Goal: Information Seeking & Learning: Learn about a topic

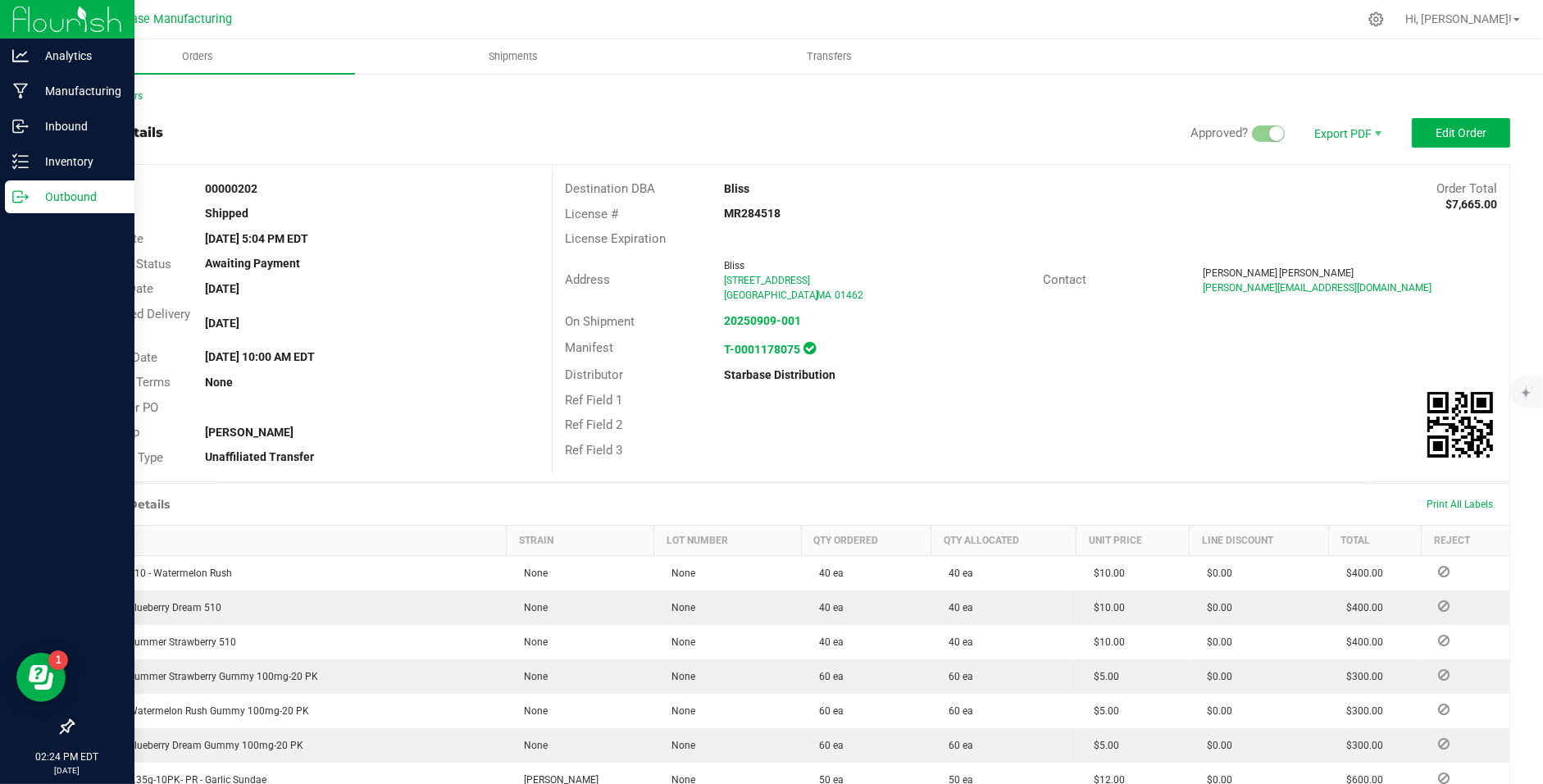
click at [32, 189] on p "Outbound" at bounding box center [77, 196] width 98 height 20
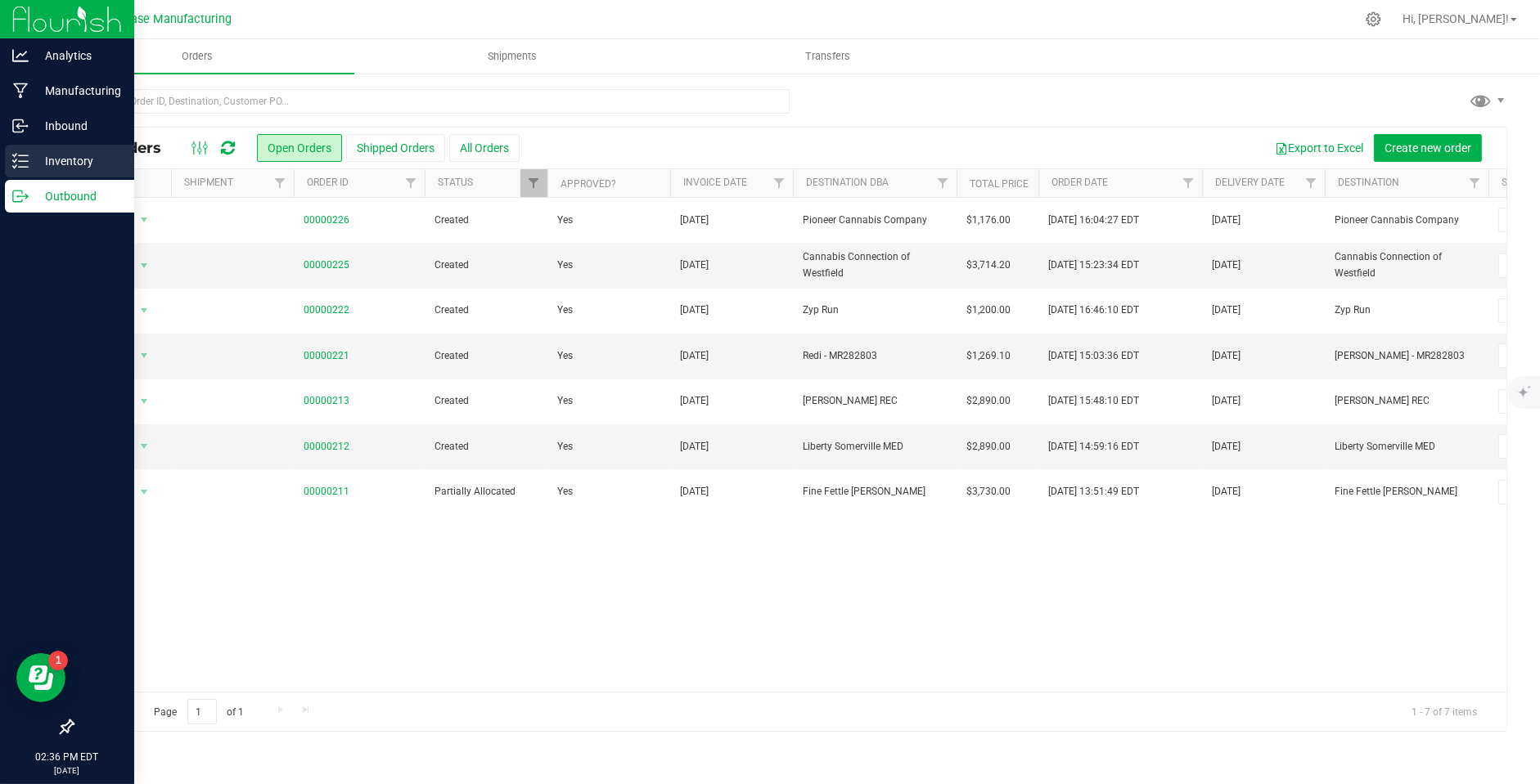
click at [38, 159] on p "Inventory" at bounding box center [77, 160] width 98 height 20
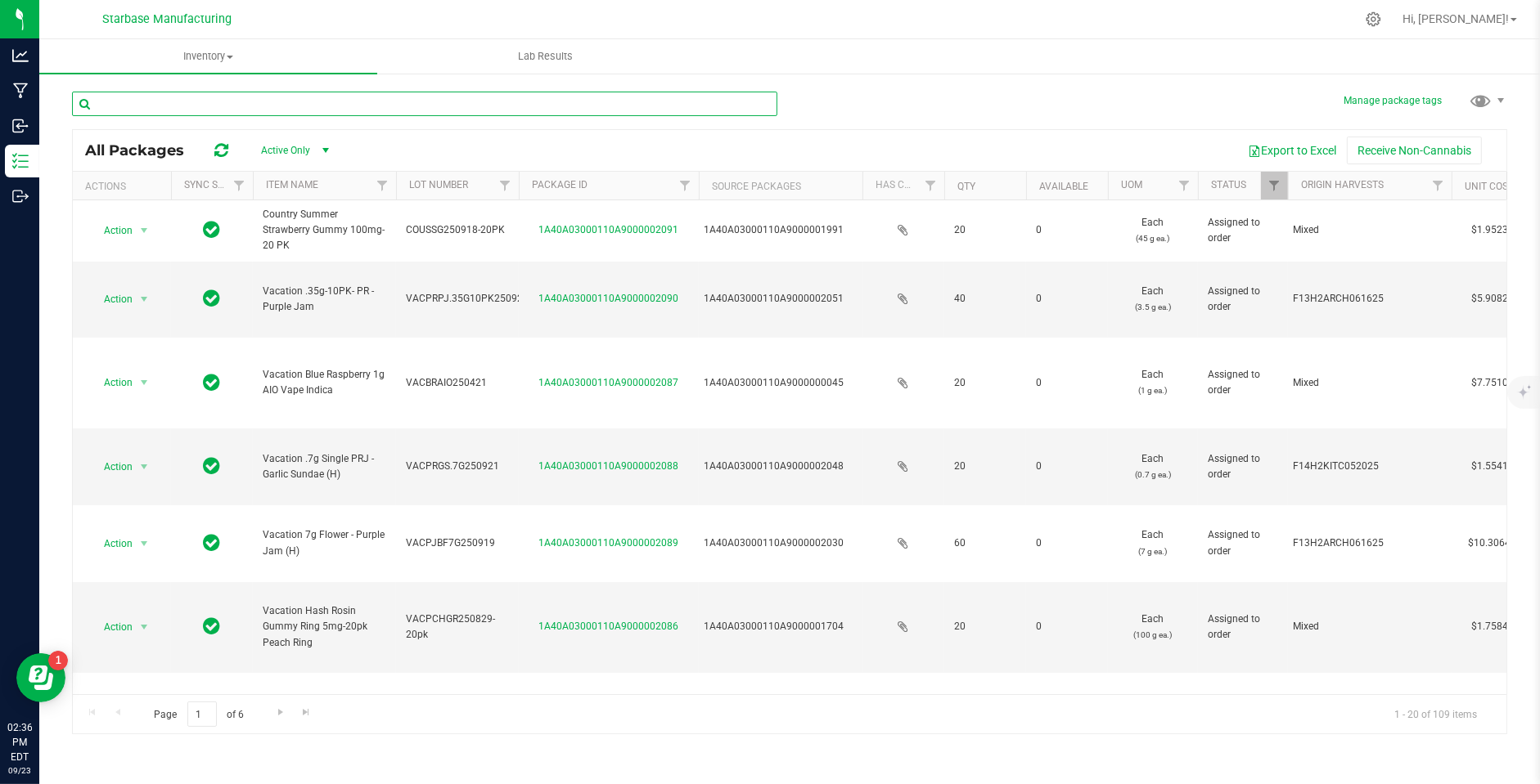
click at [345, 108] on input "text" at bounding box center [424, 103] width 705 height 24
type input "BULK"
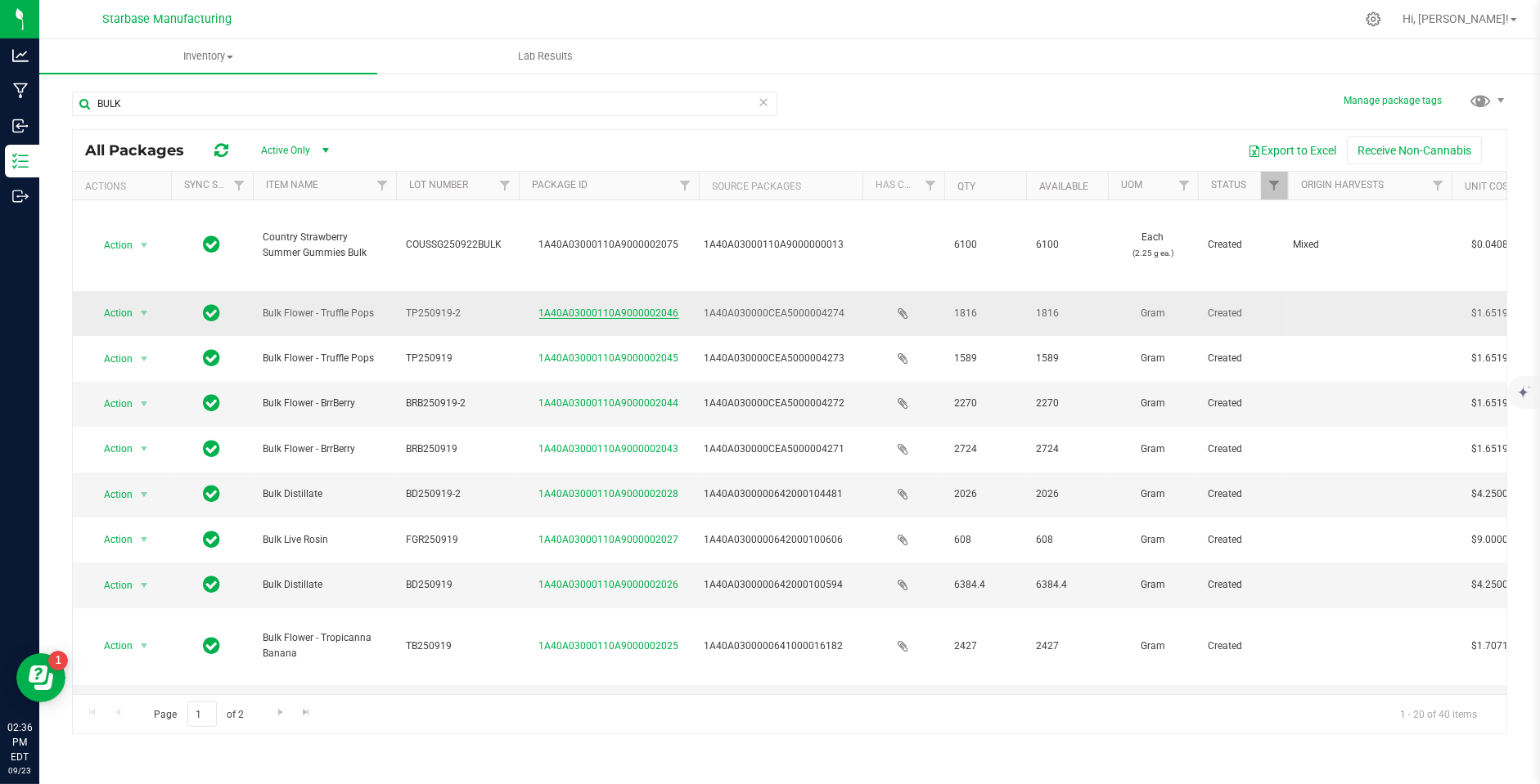
click at [583, 312] on link "1A40A03000110A9000002046" at bounding box center [609, 313] width 140 height 11
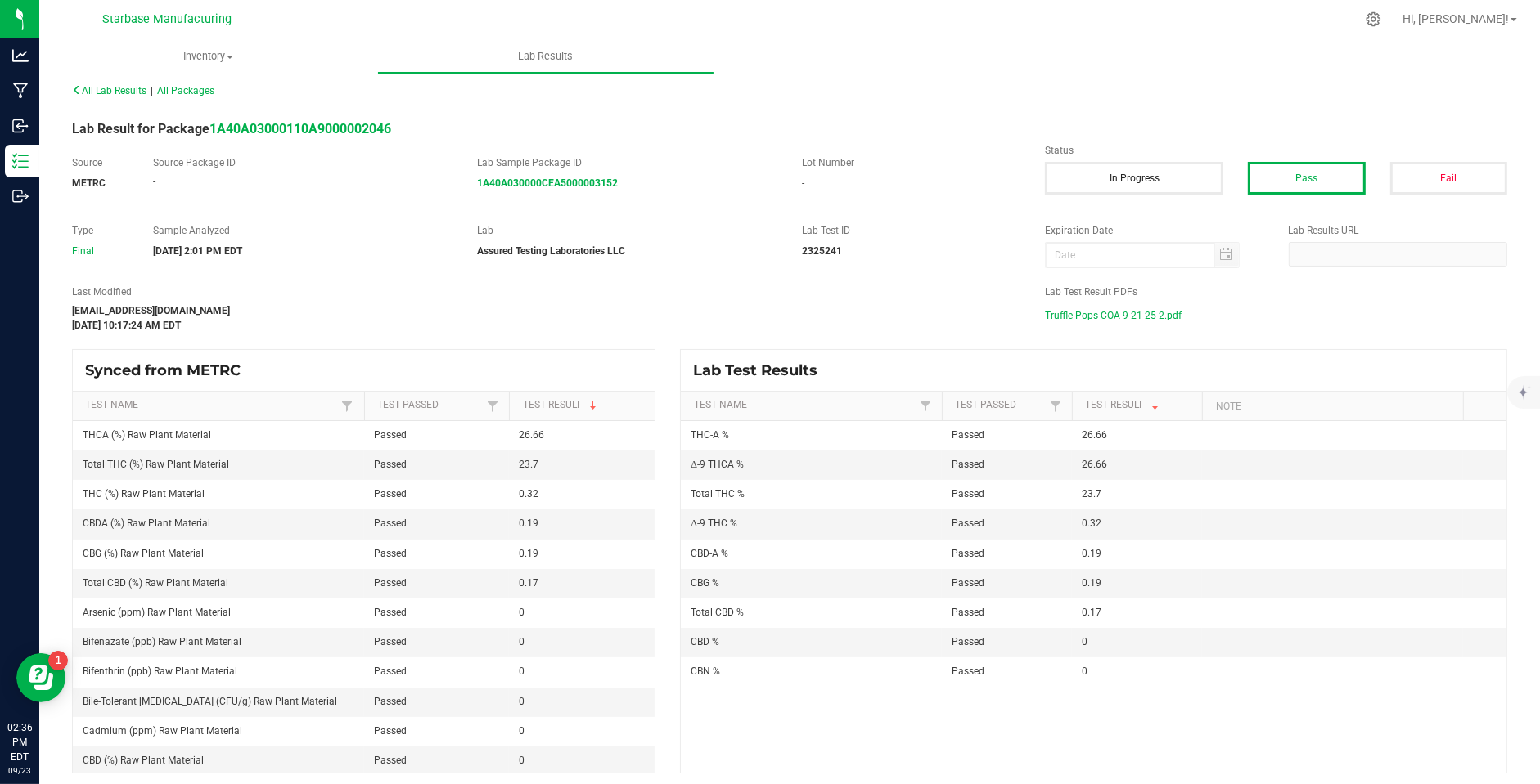
scroll to position [14, 0]
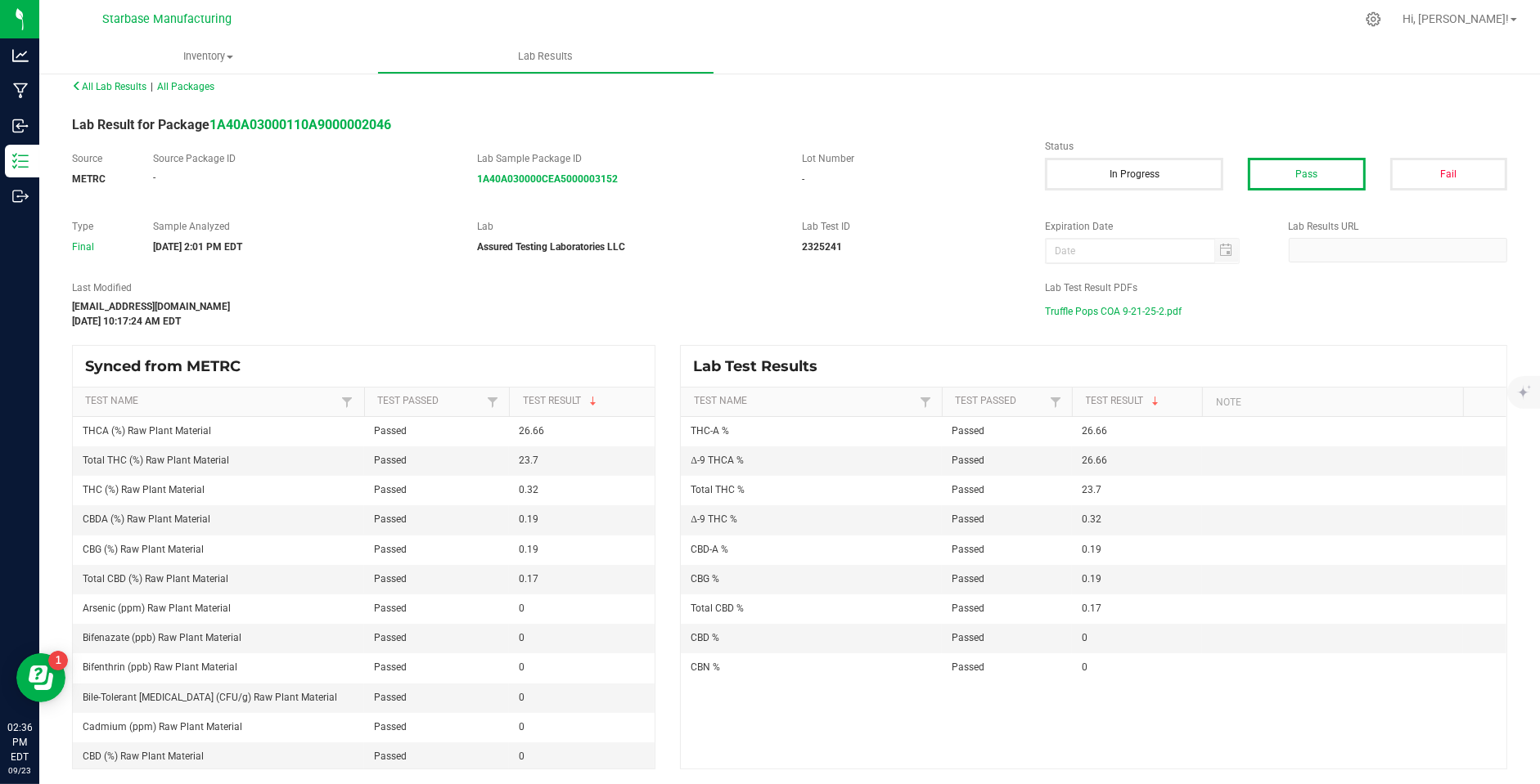
click at [1070, 314] on span "Truffle Pops COA 9-21-25-2.pdf" at bounding box center [1113, 311] width 137 height 24
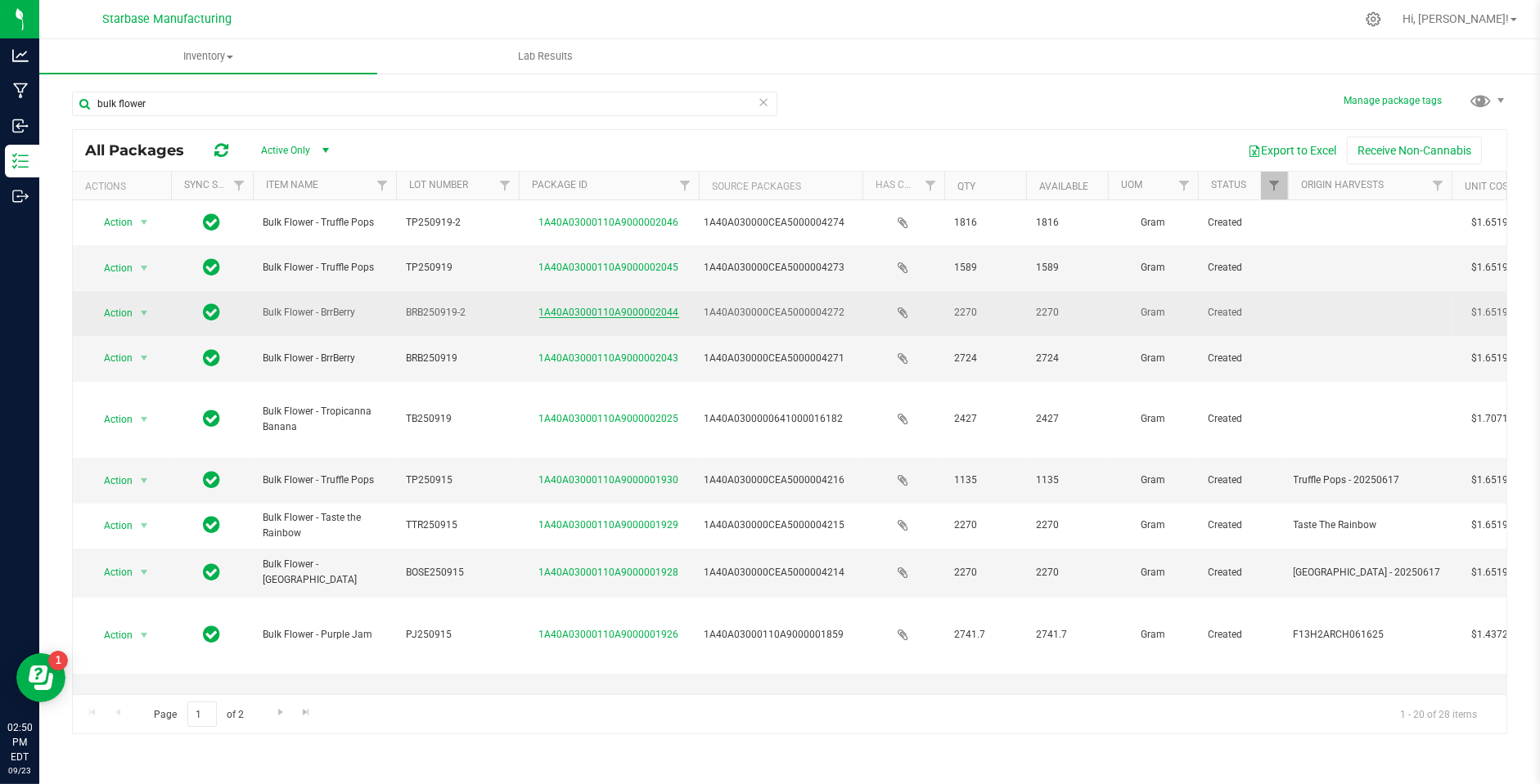
click at [579, 308] on link "1A40A03000110A9000002044" at bounding box center [609, 312] width 140 height 11
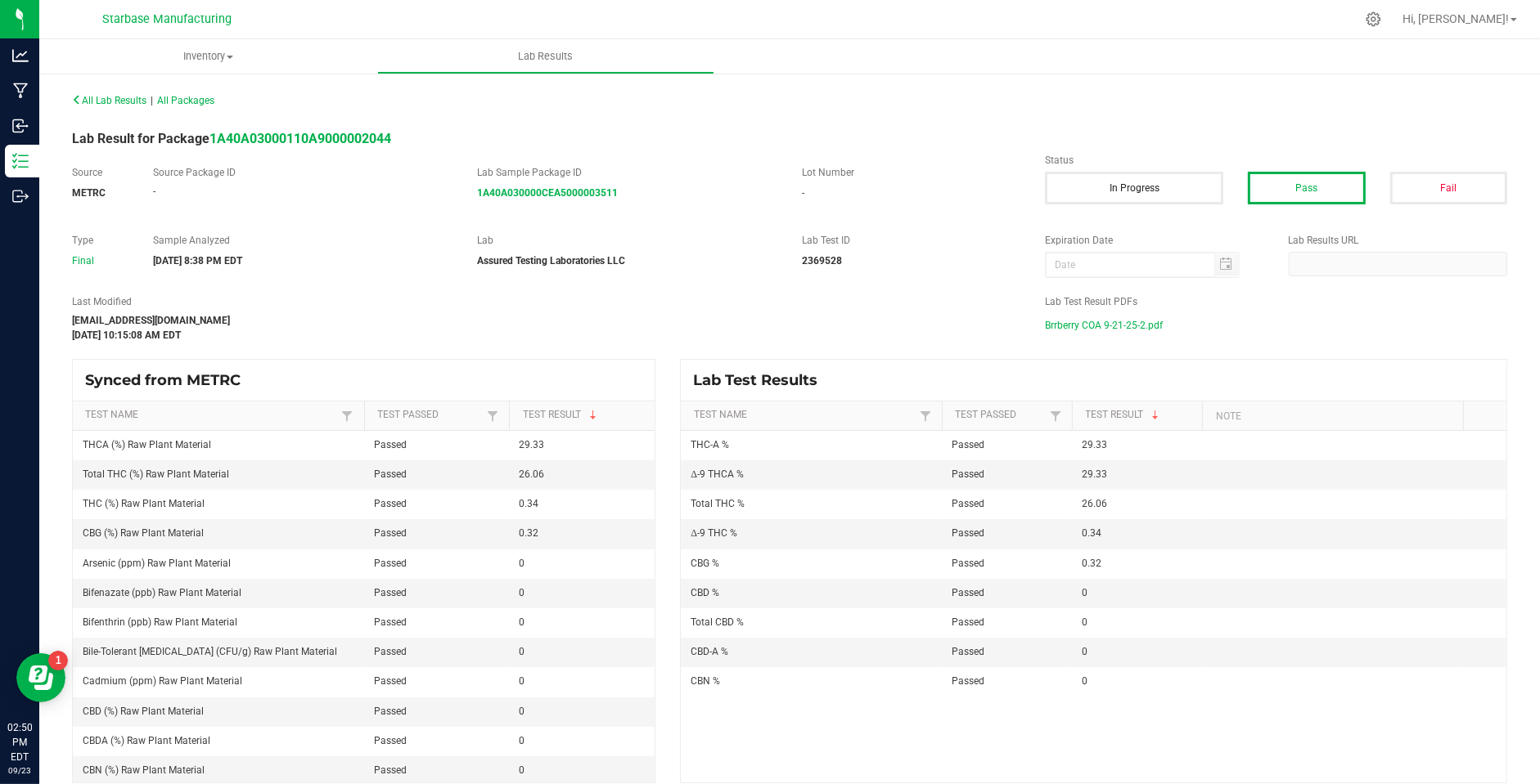
click at [1072, 320] on span "Brrberry COA 9-21-25-2.pdf" at bounding box center [1104, 325] width 117 height 24
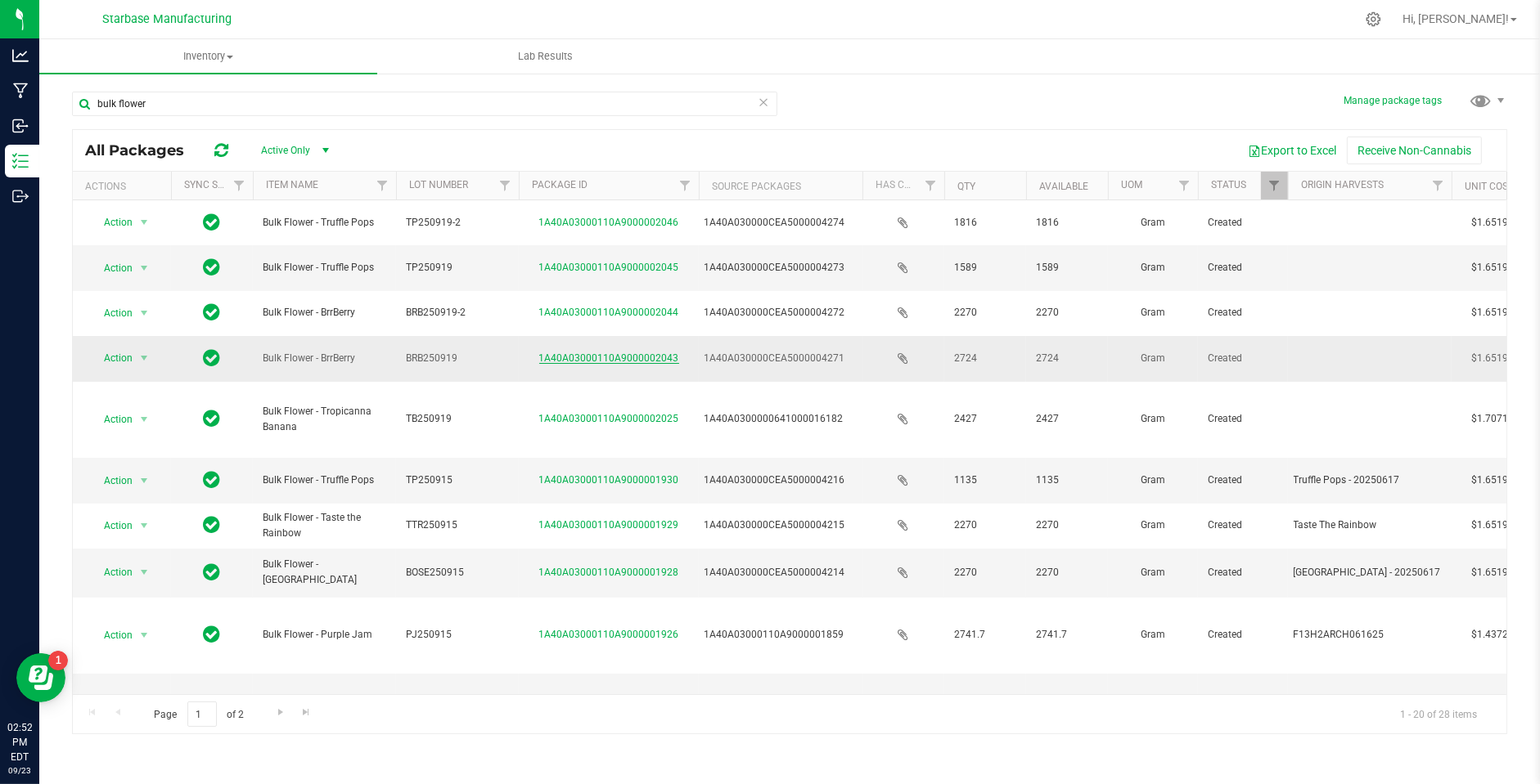
click at [559, 357] on link "1A40A03000110A9000002043" at bounding box center [609, 358] width 140 height 11
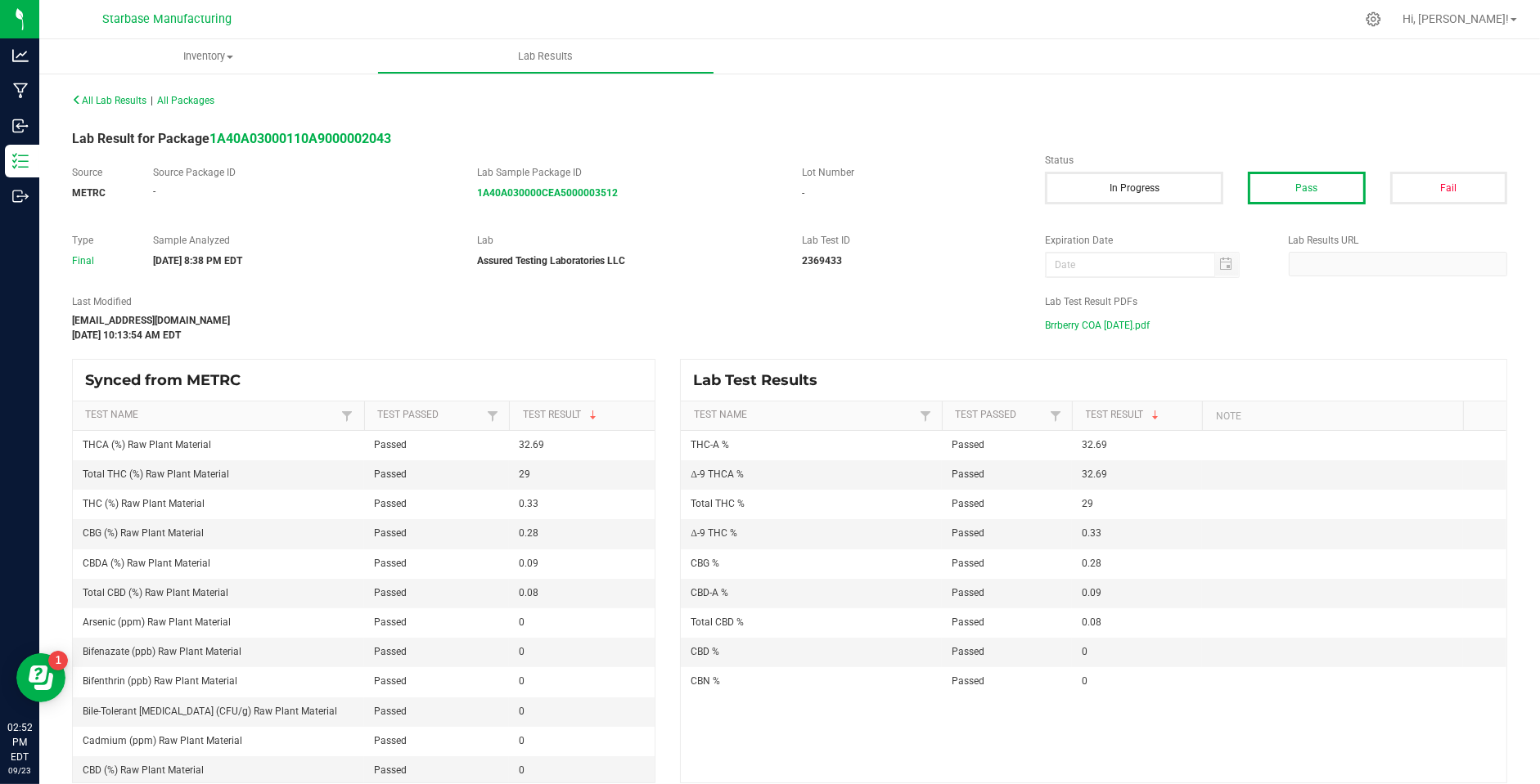
click at [1103, 326] on span "Brrberry COA 9-21-25.pdf" at bounding box center [1097, 325] width 104 height 24
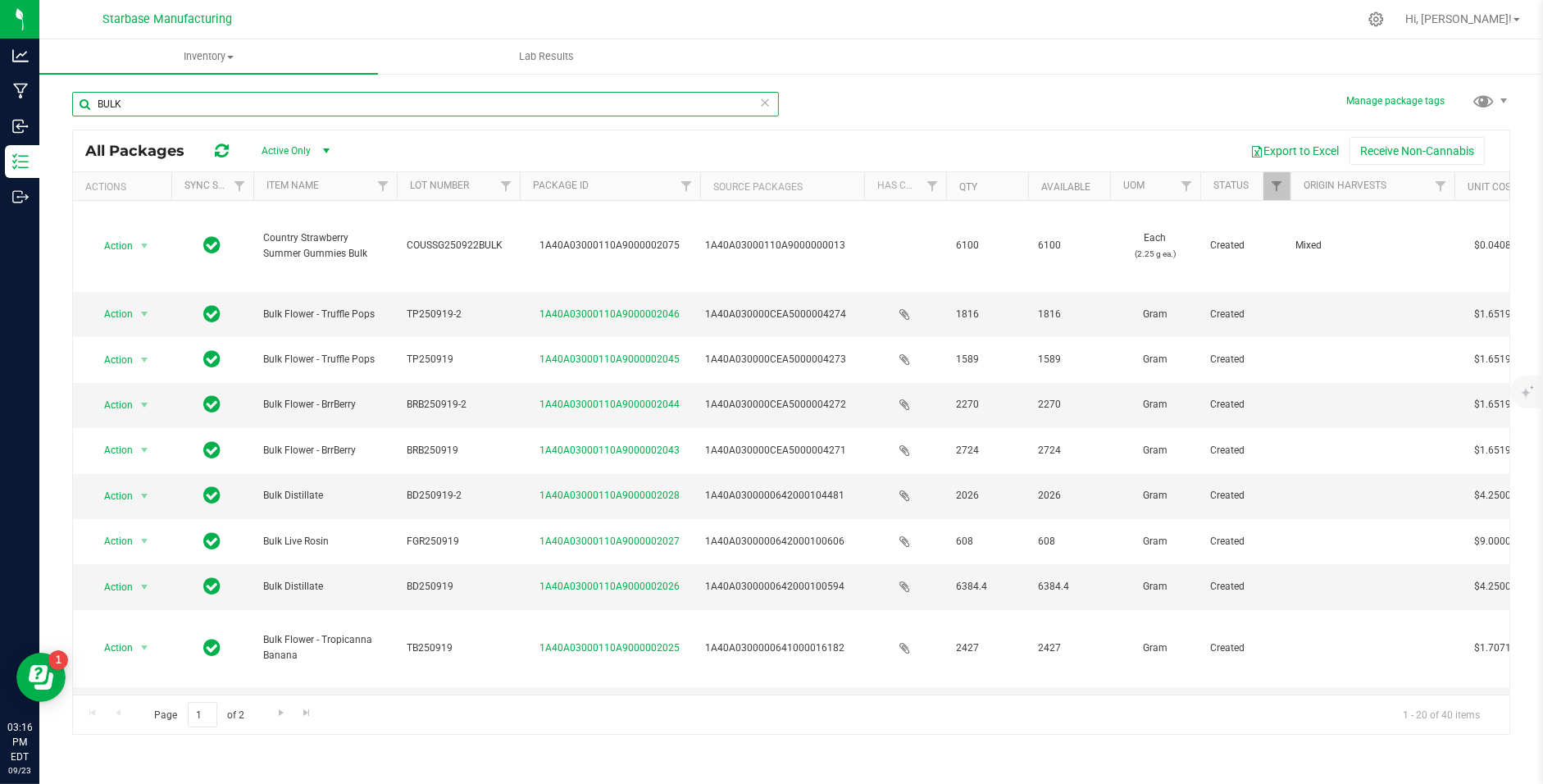
click at [383, 105] on input "BULK" at bounding box center [425, 104] width 707 height 24
type input "BULK FLOWER"
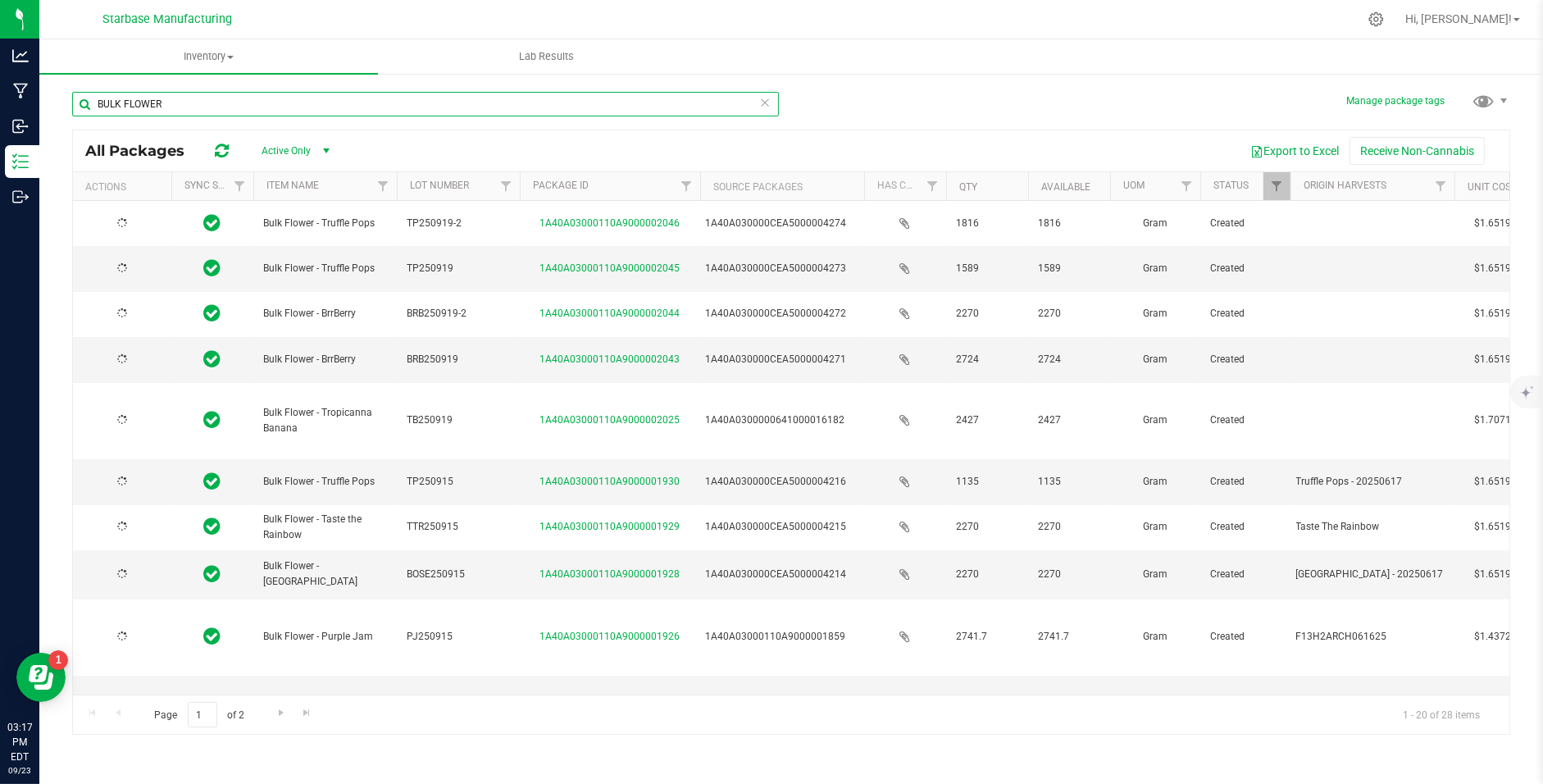
type input "2025-07-31"
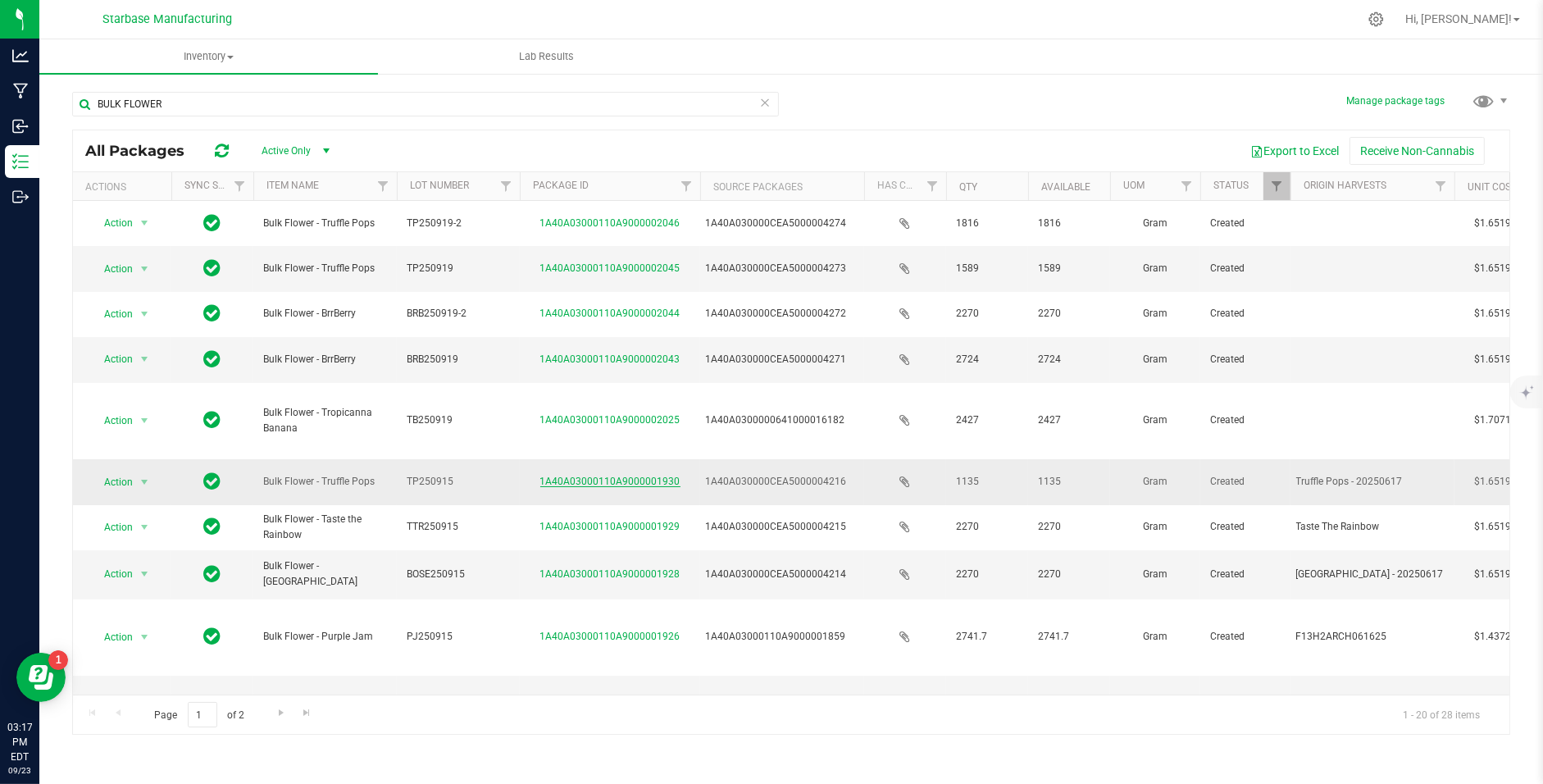
click at [590, 475] on link "1A40A03000110A9000001930" at bounding box center [610, 481] width 140 height 11
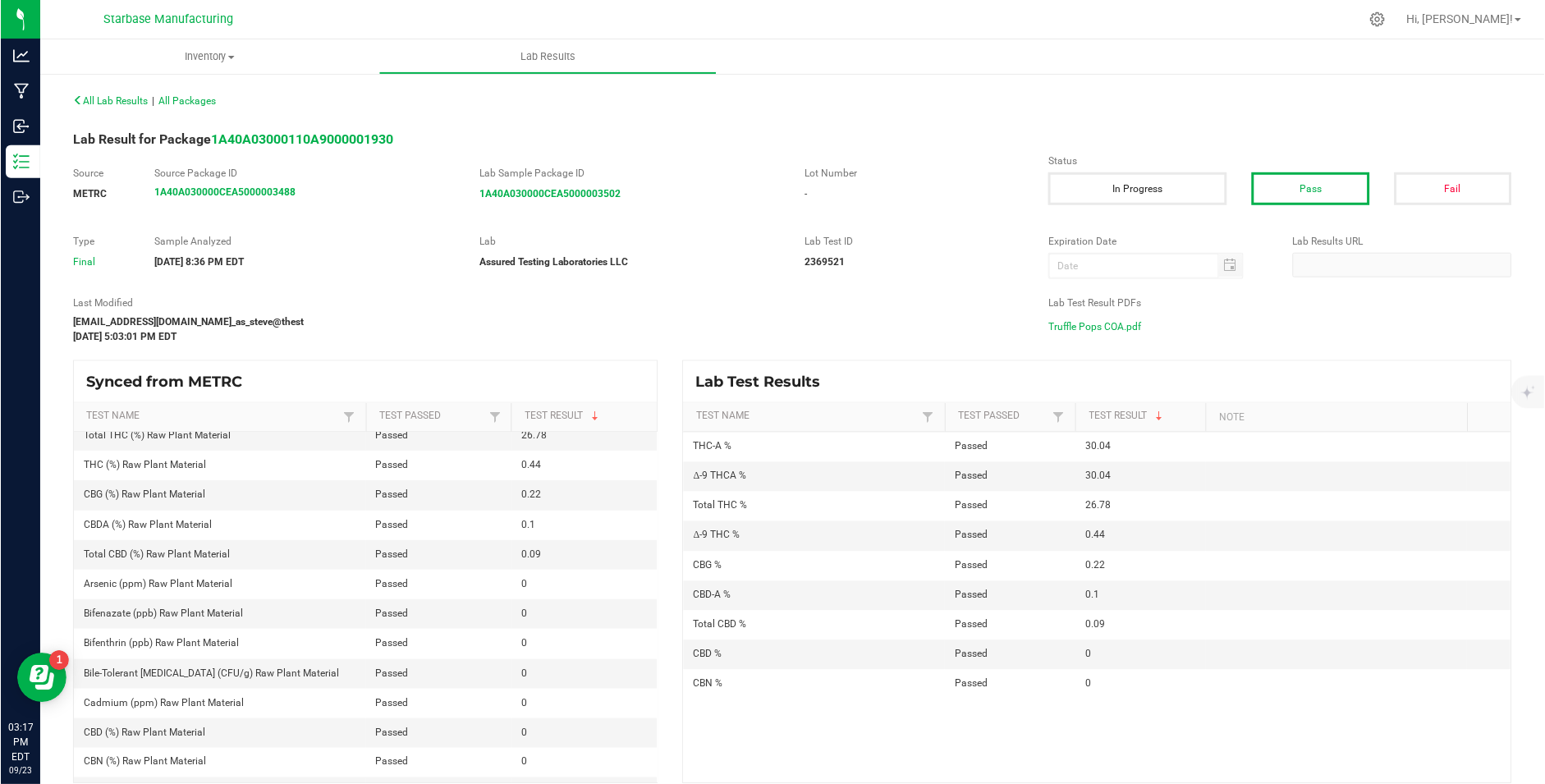
scroll to position [43, 0]
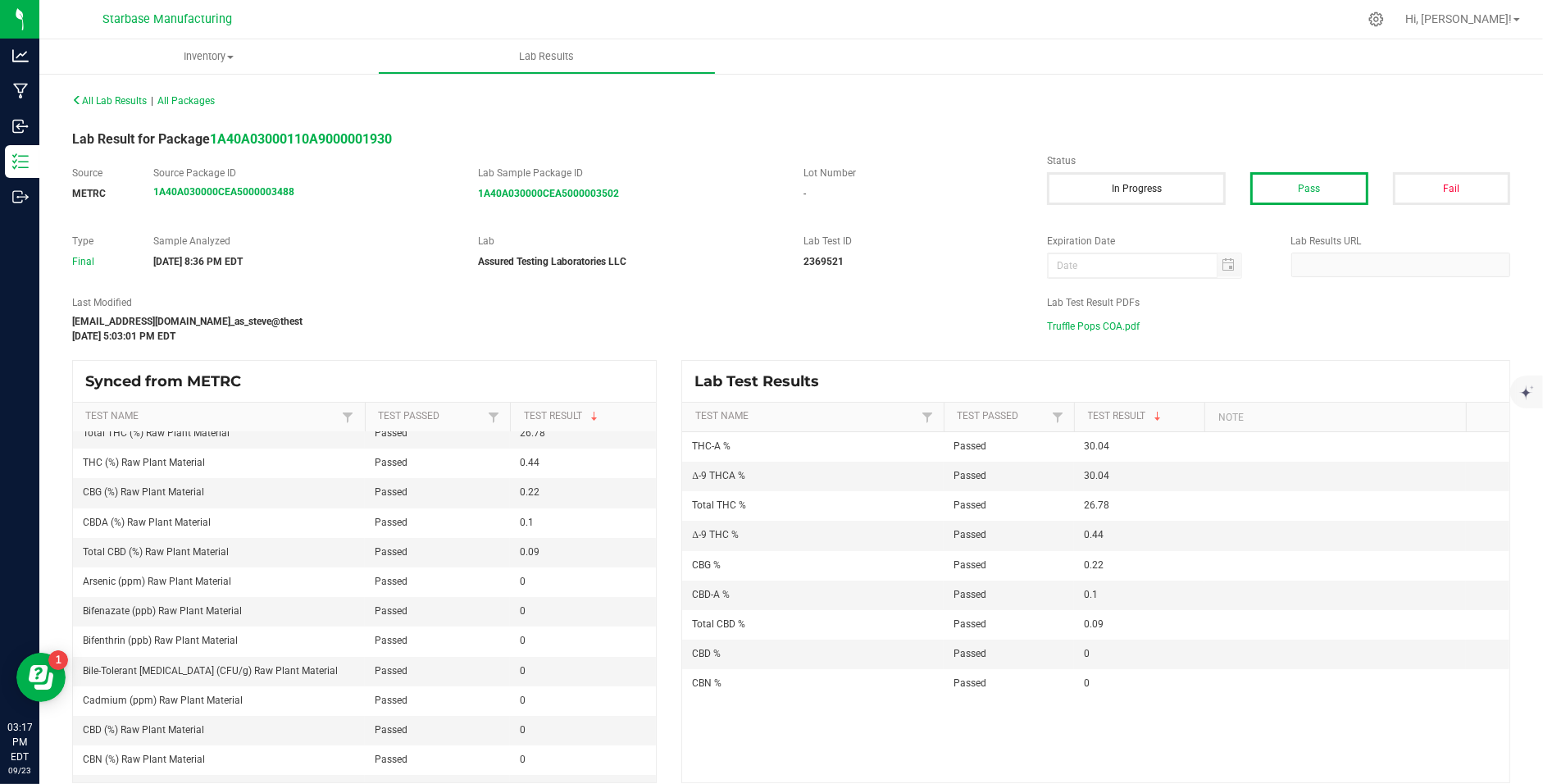
click at [1123, 333] on span "Truffle Pops COA.pdf" at bounding box center [1093, 326] width 92 height 24
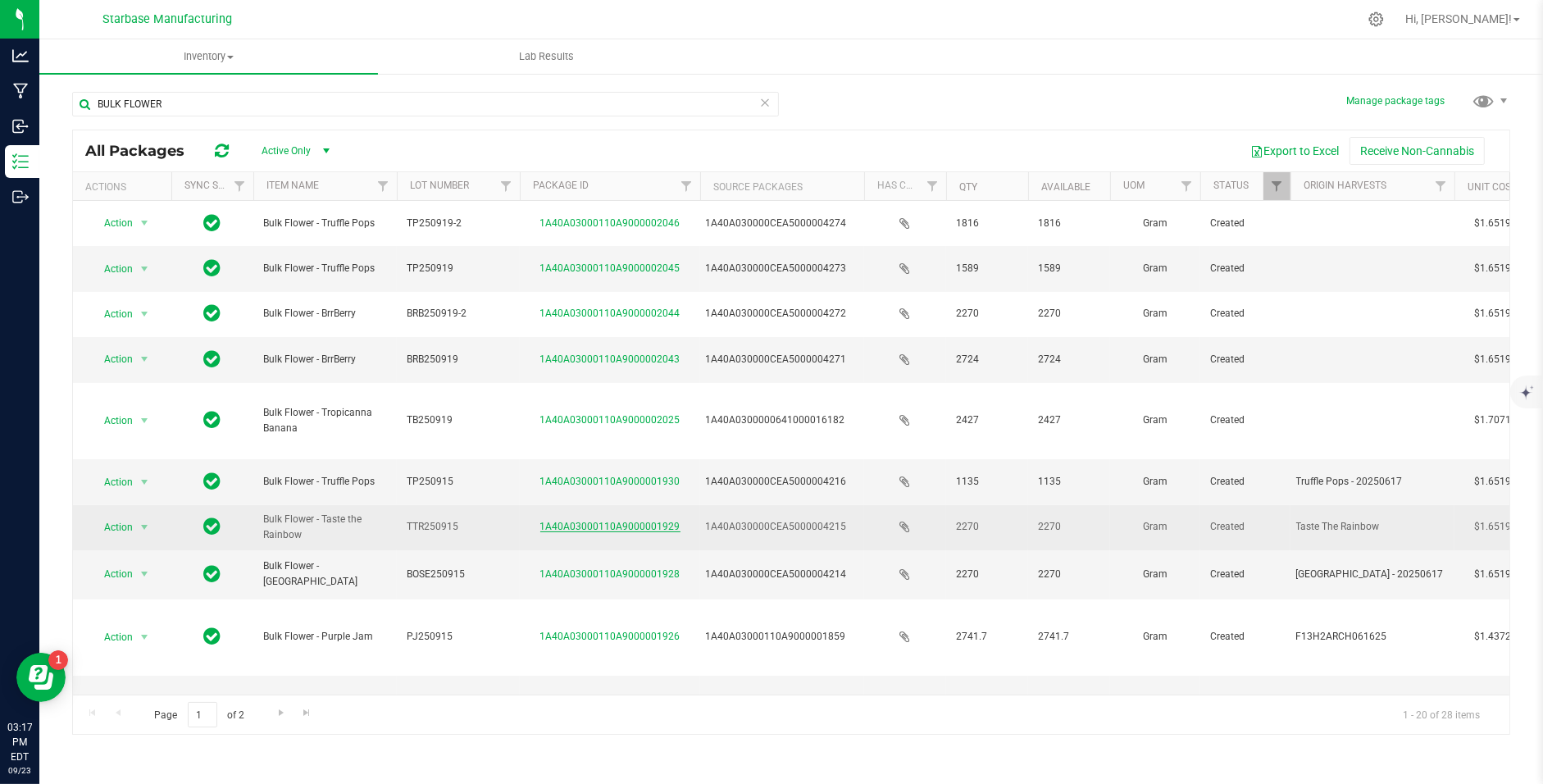
click at [590, 521] on link "1A40A03000110A9000001929" at bounding box center [610, 526] width 140 height 11
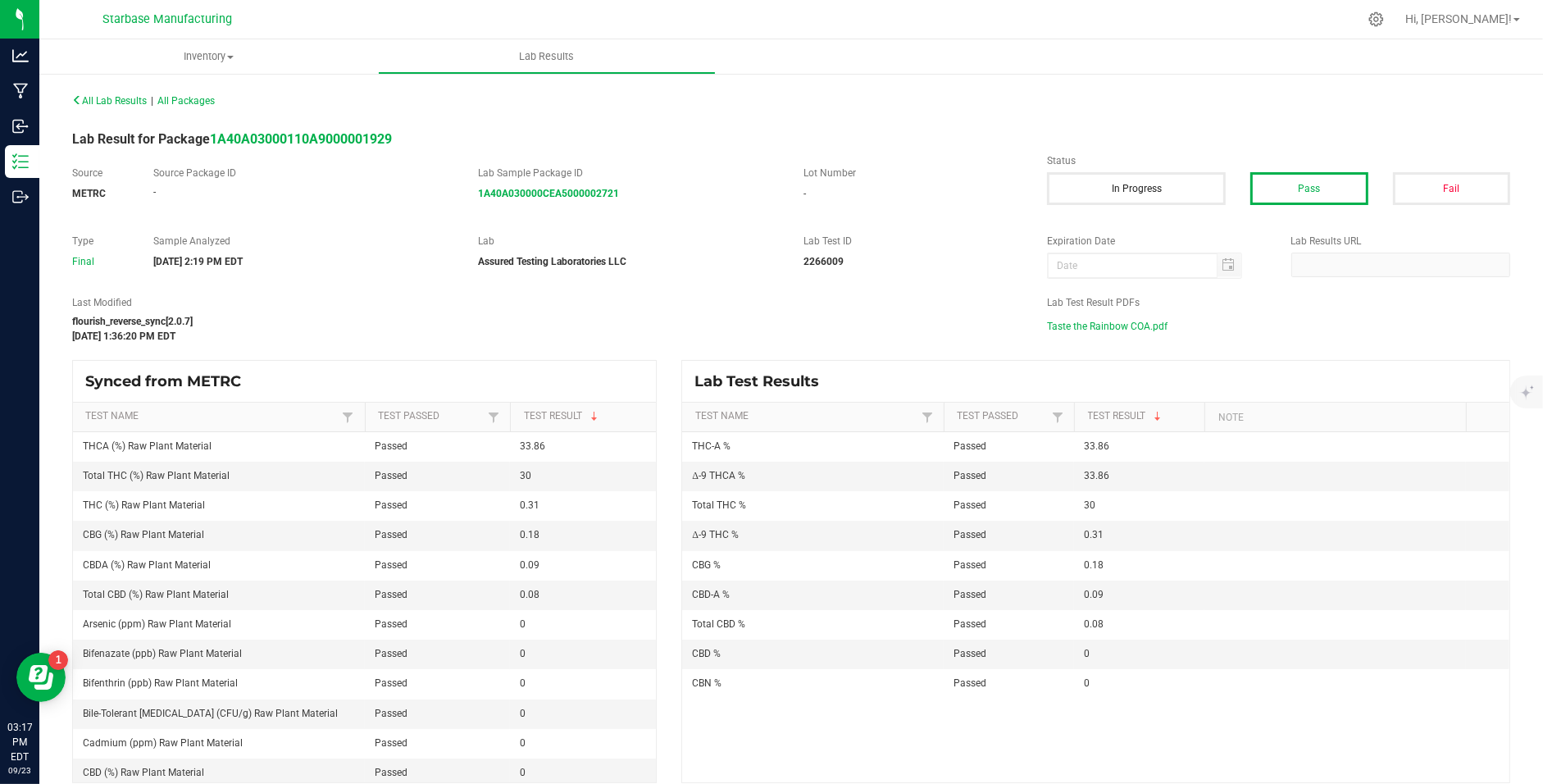
click at [1105, 330] on span "Taste the Rainbow COA.pdf" at bounding box center [1107, 326] width 120 height 24
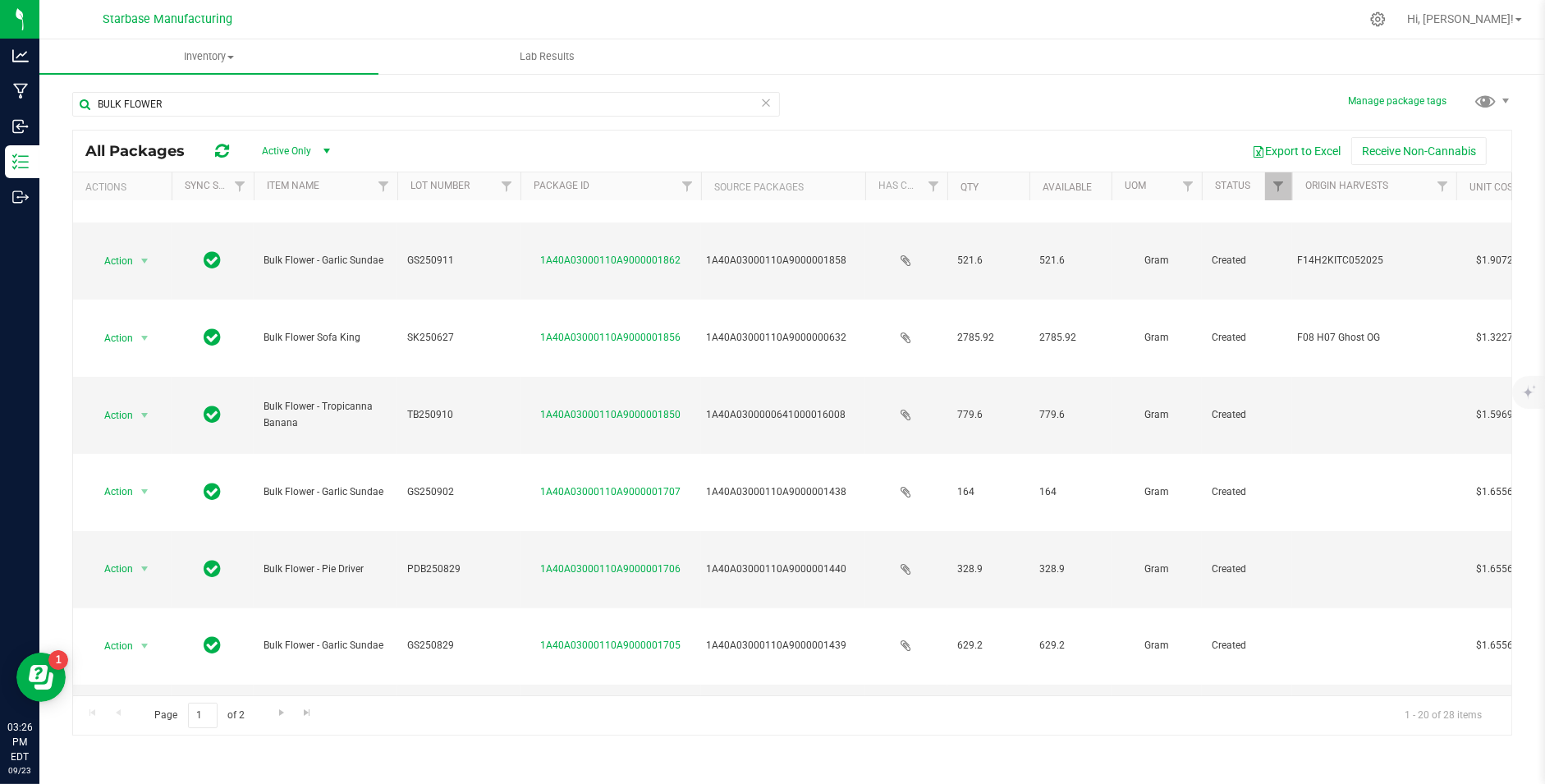
scroll to position [477, 0]
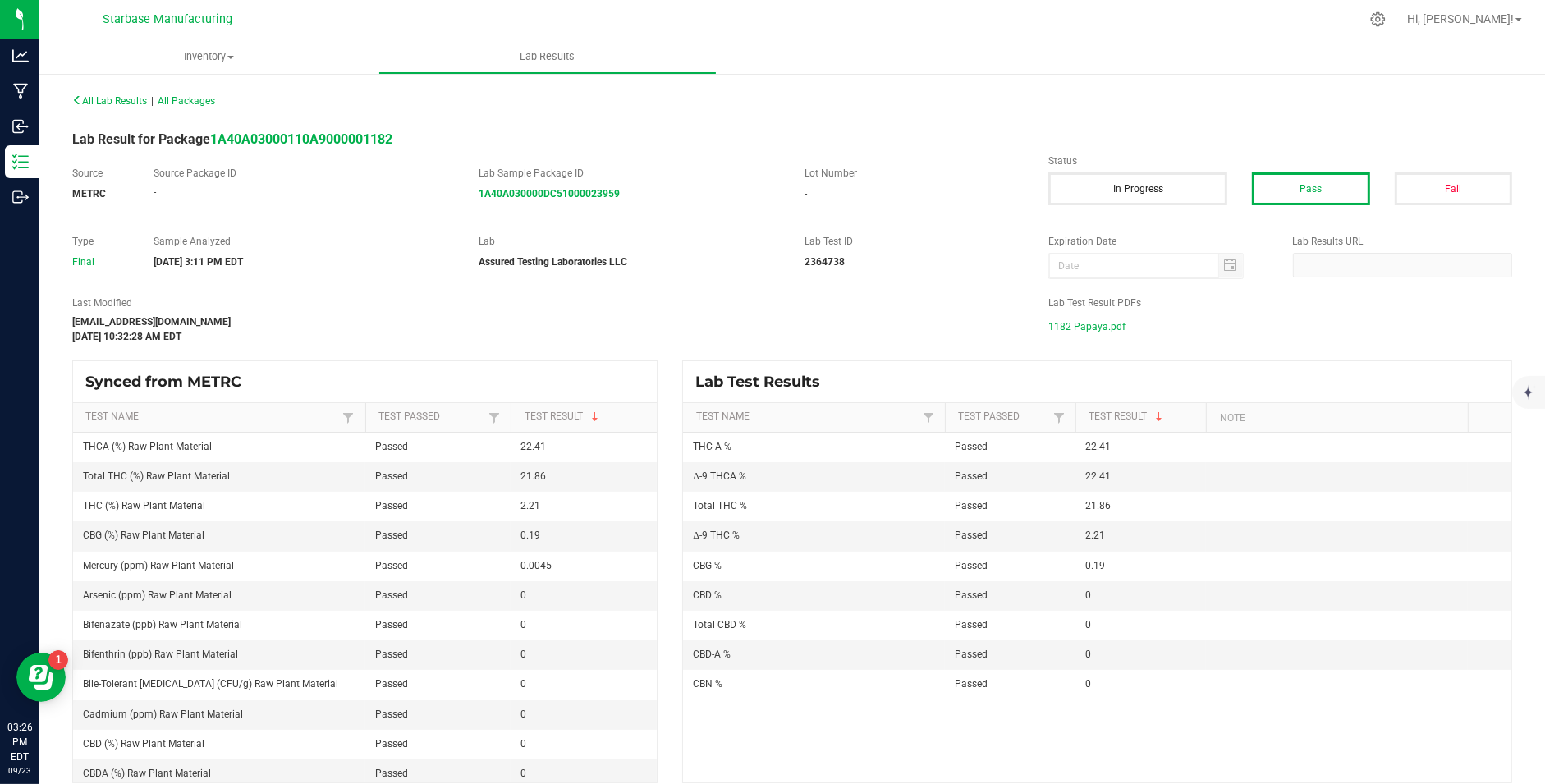
click at [1122, 321] on span "1182 Papaya.pdf" at bounding box center [1087, 326] width 78 height 24
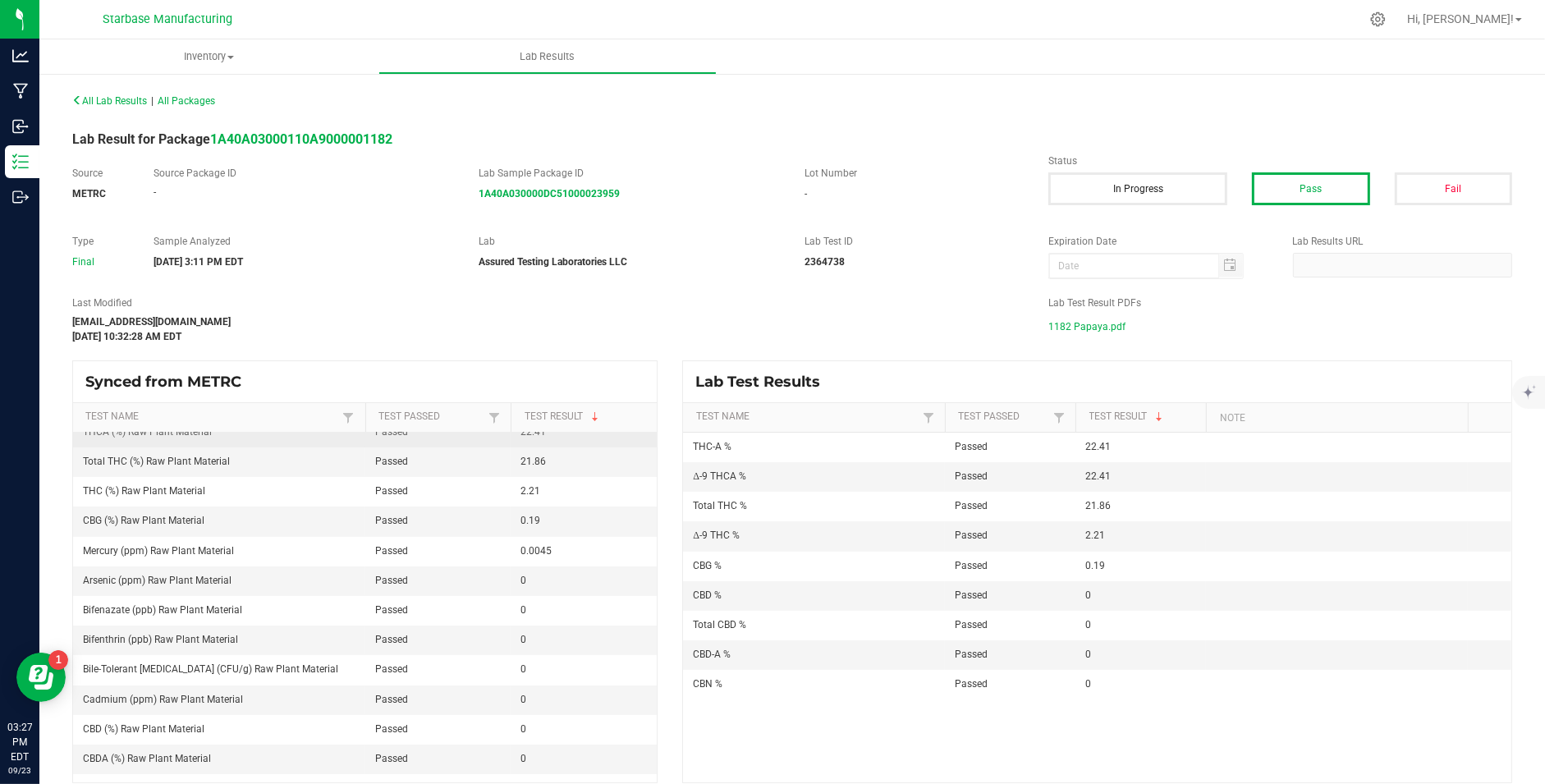
scroll to position [17, 0]
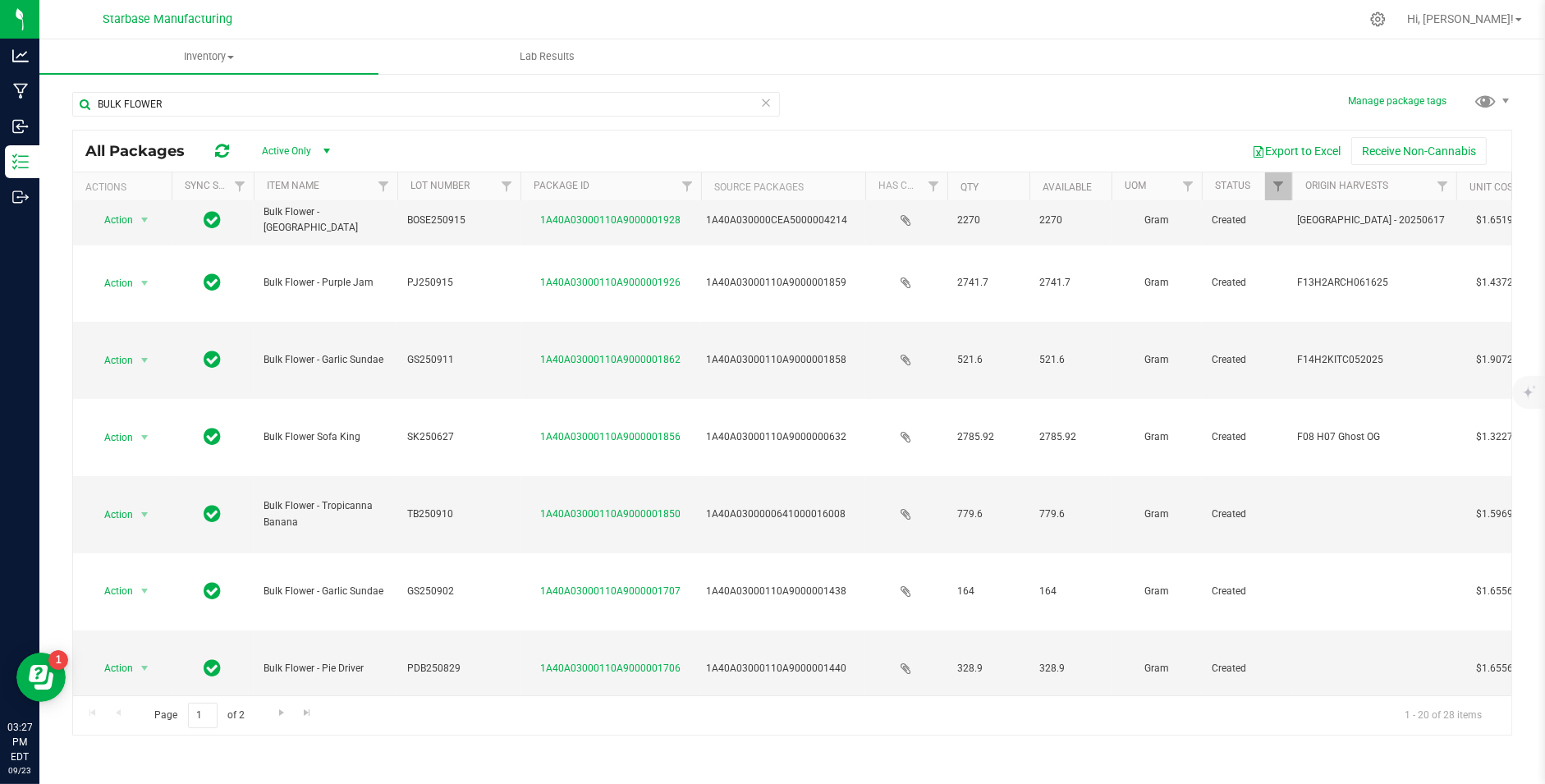
scroll to position [477, 0]
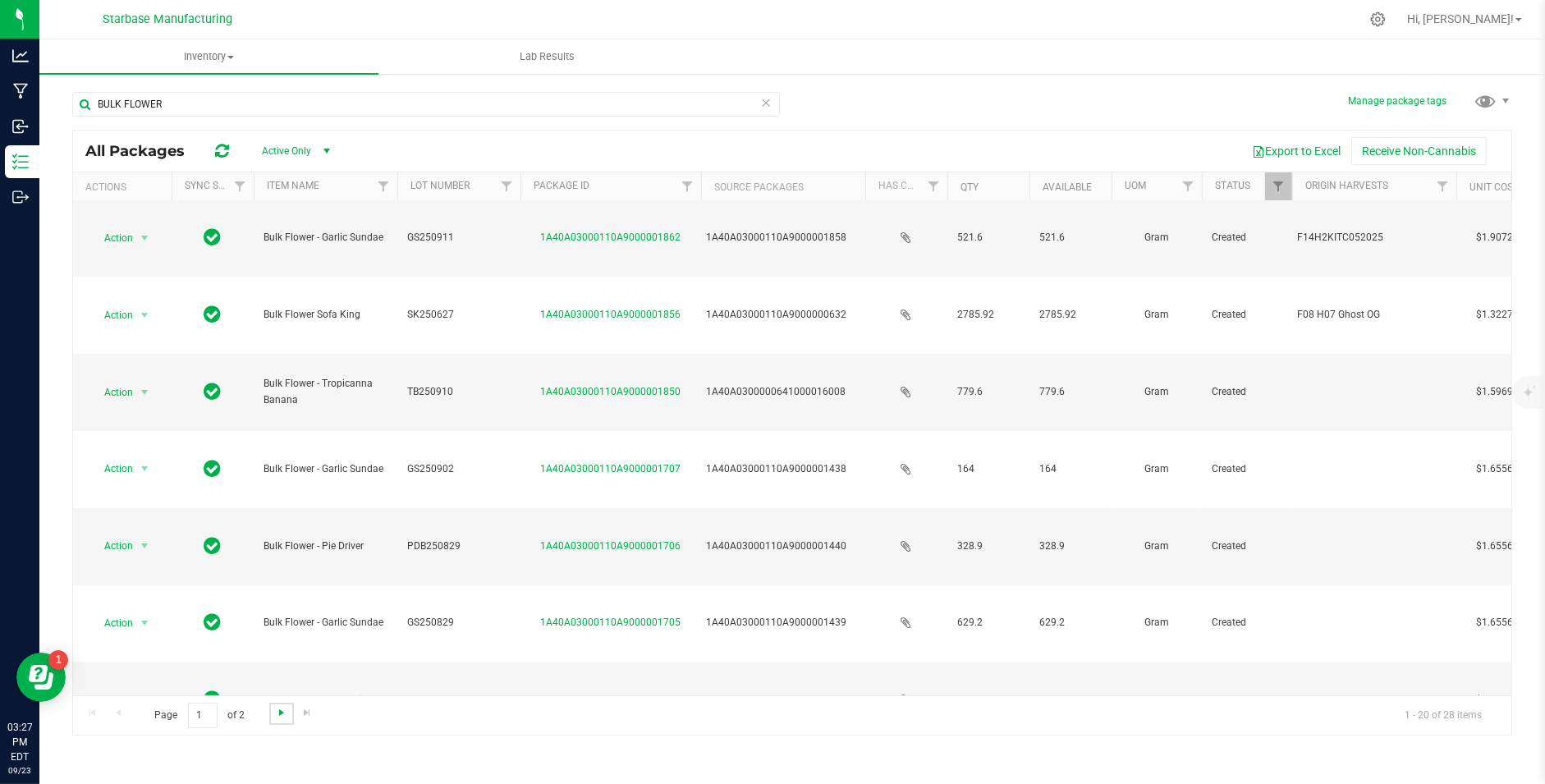
click at [282, 711] on span "Go to the next page" at bounding box center [281, 712] width 13 height 13
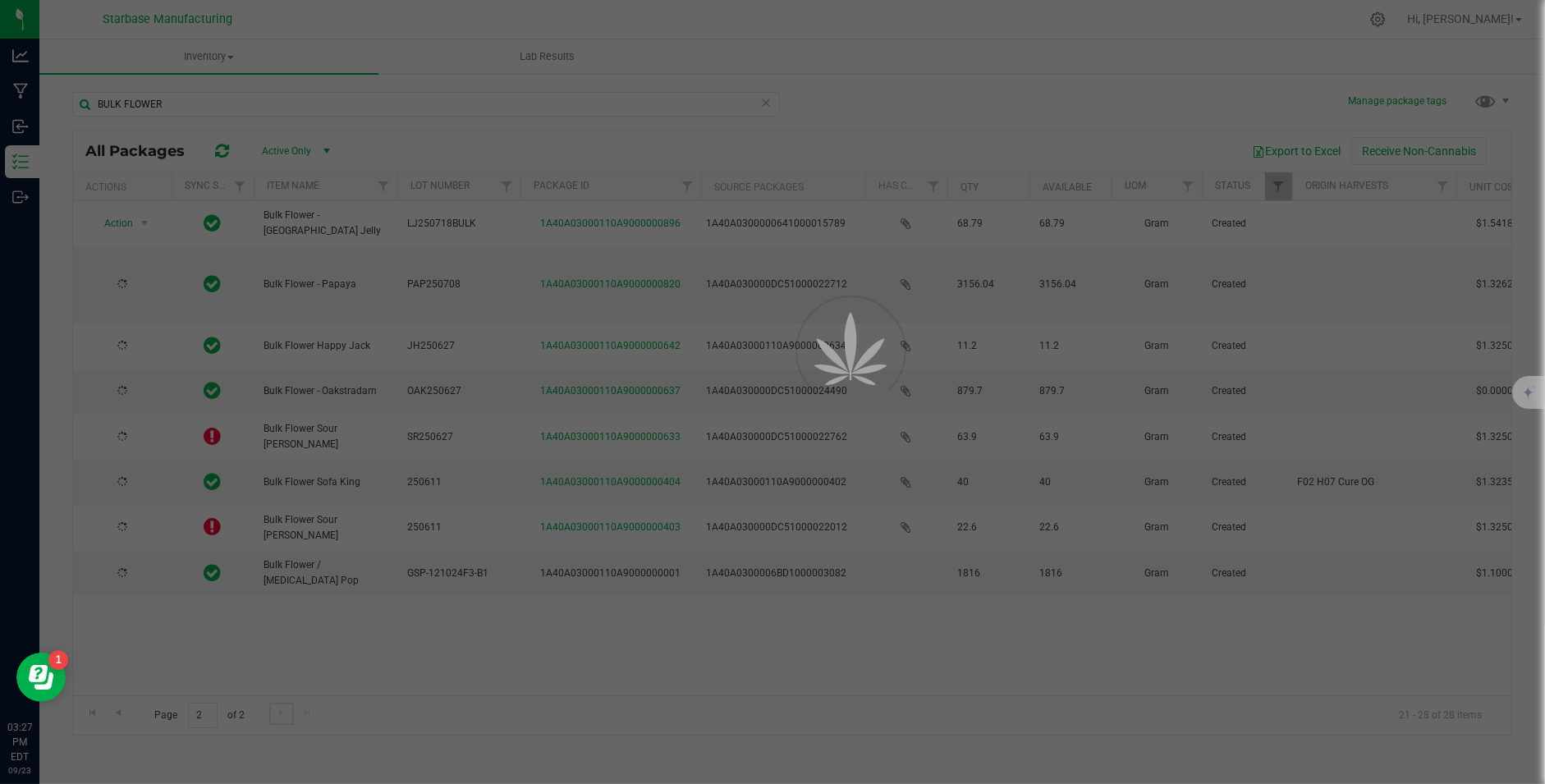
scroll to position [0, 0]
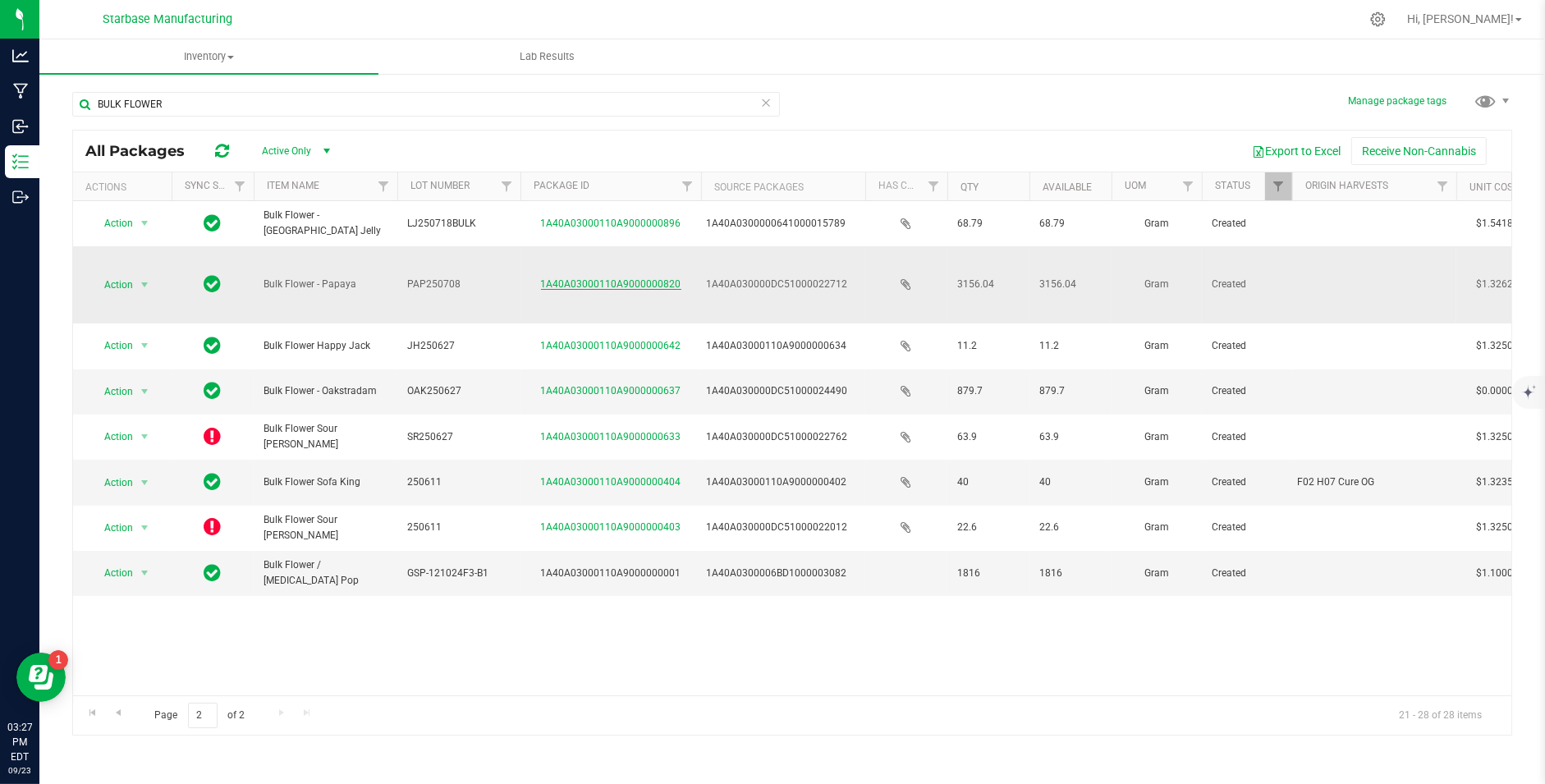
click at [564, 278] on link "1A40A03000110A9000000820" at bounding box center [611, 284] width 140 height 11
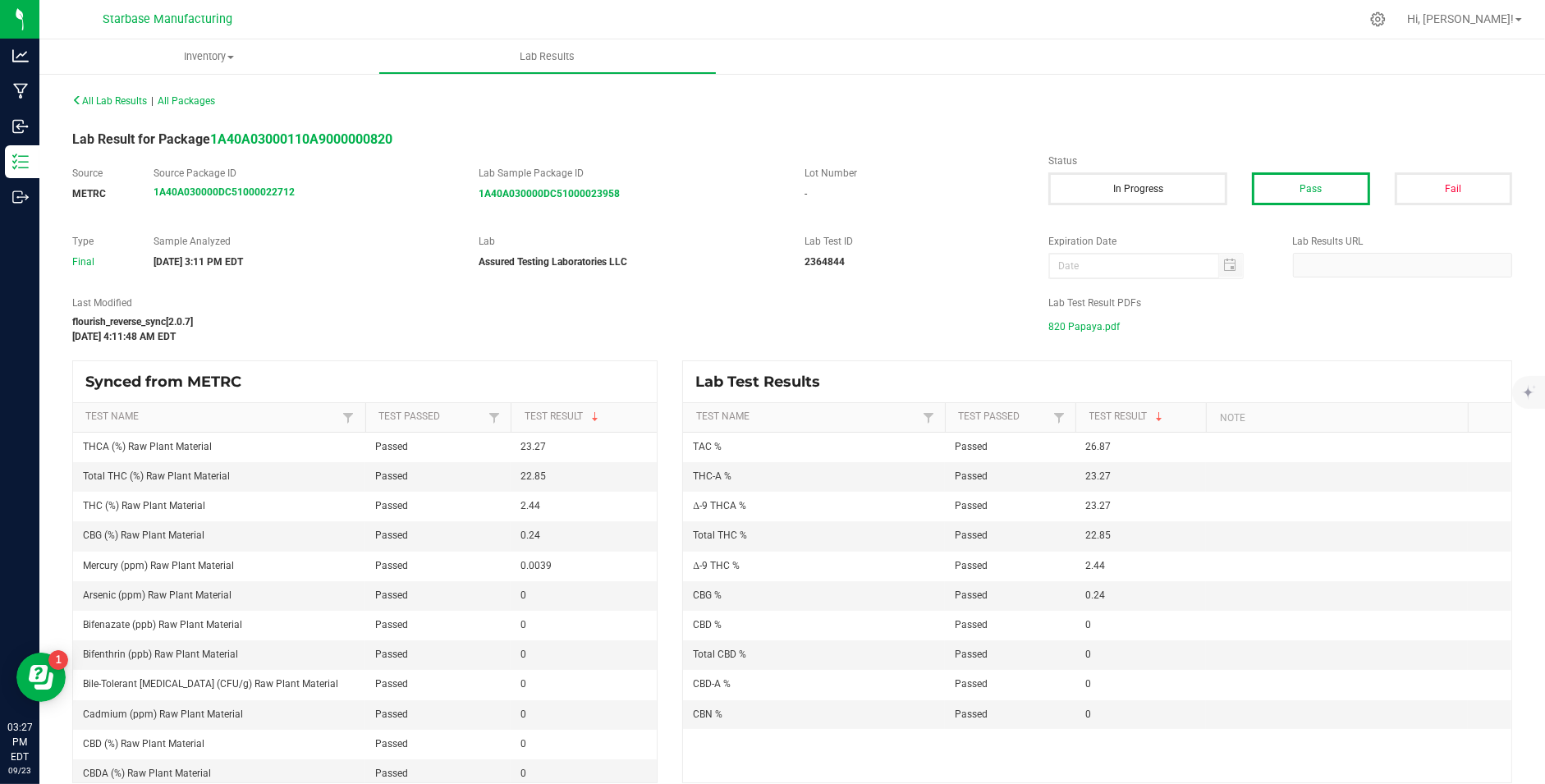
click at [1089, 322] on span "820 Papaya.pdf" at bounding box center [1084, 326] width 71 height 24
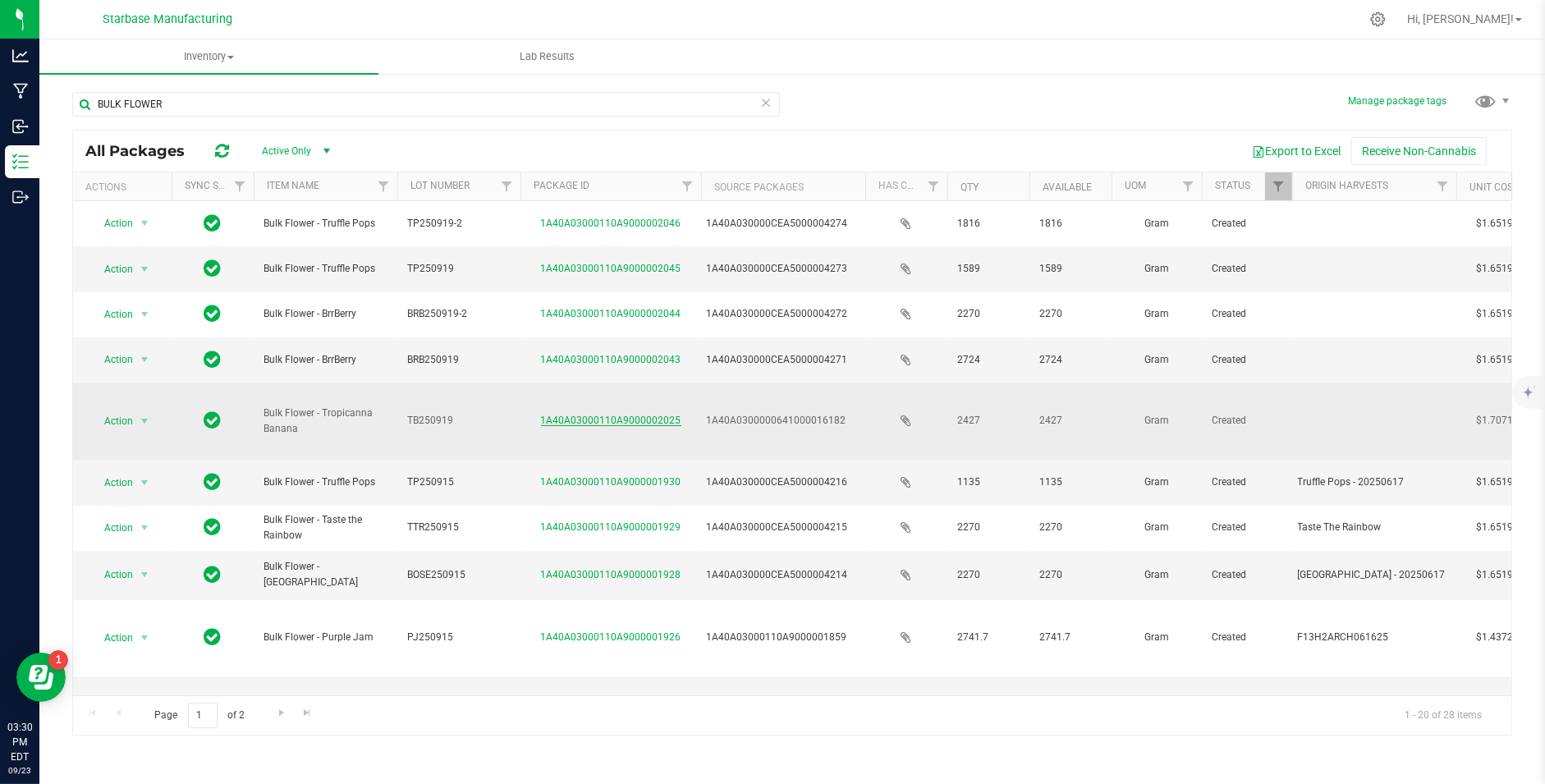
click at [597, 415] on link "1A40A03000110A9000002025" at bounding box center [611, 421] width 140 height 11
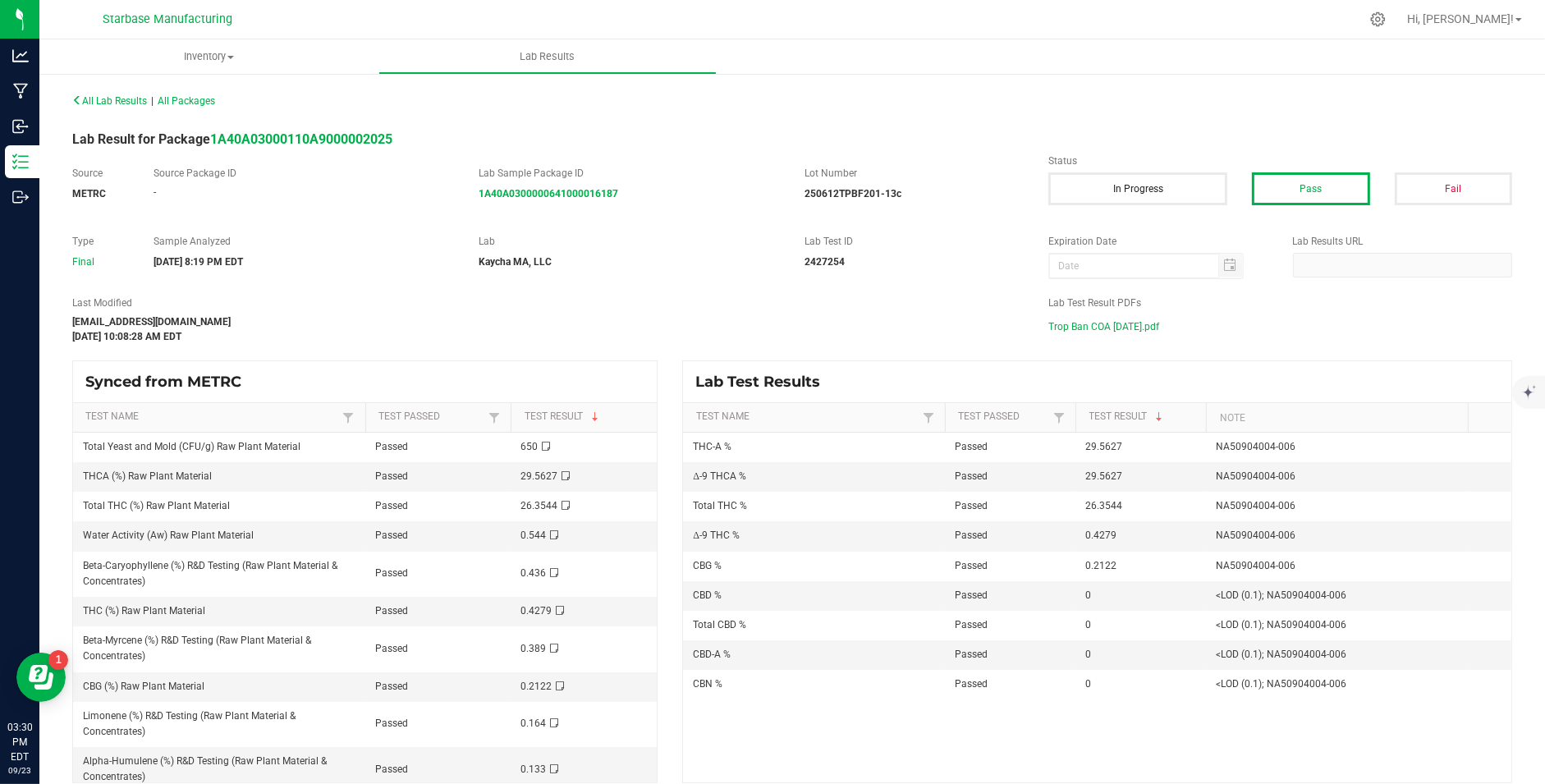
click at [1124, 321] on span "Trop Ban COA 9-21-25.pdf" at bounding box center [1104, 326] width 111 height 24
